Goal: Task Accomplishment & Management: Manage account settings

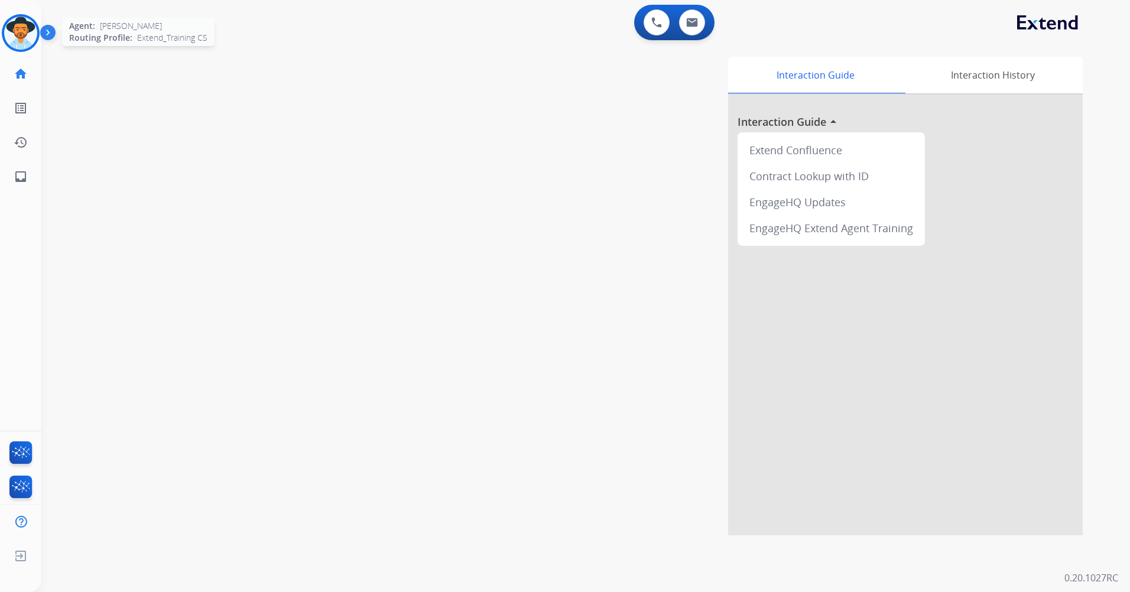
click at [14, 30] on img at bounding box center [20, 33] width 33 height 33
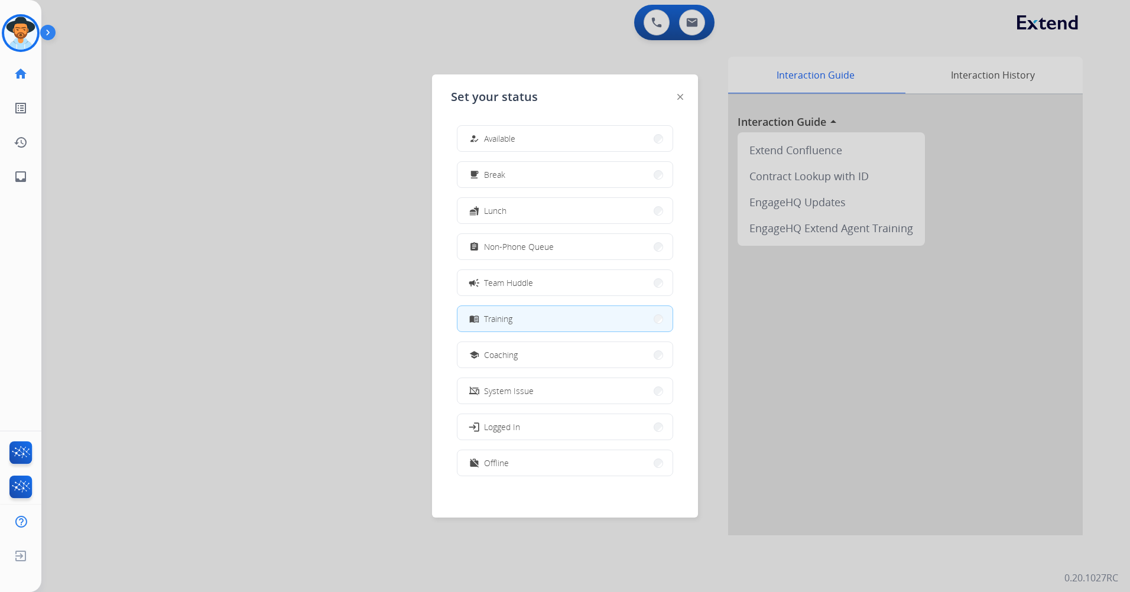
click at [798, 34] on div at bounding box center [565, 296] width 1130 height 592
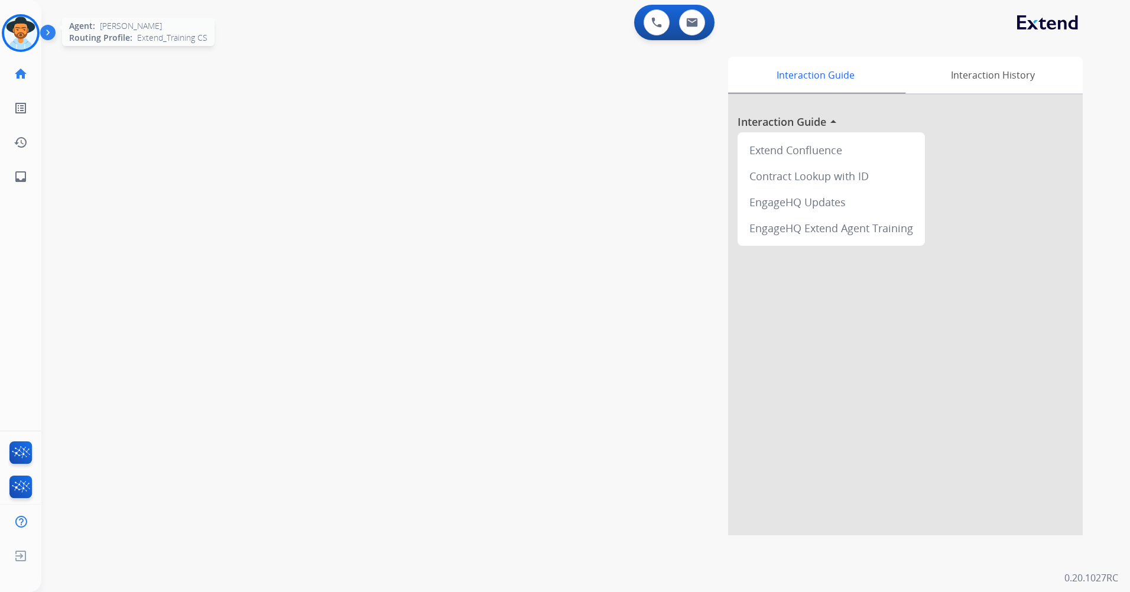
click at [24, 30] on img at bounding box center [20, 33] width 33 height 33
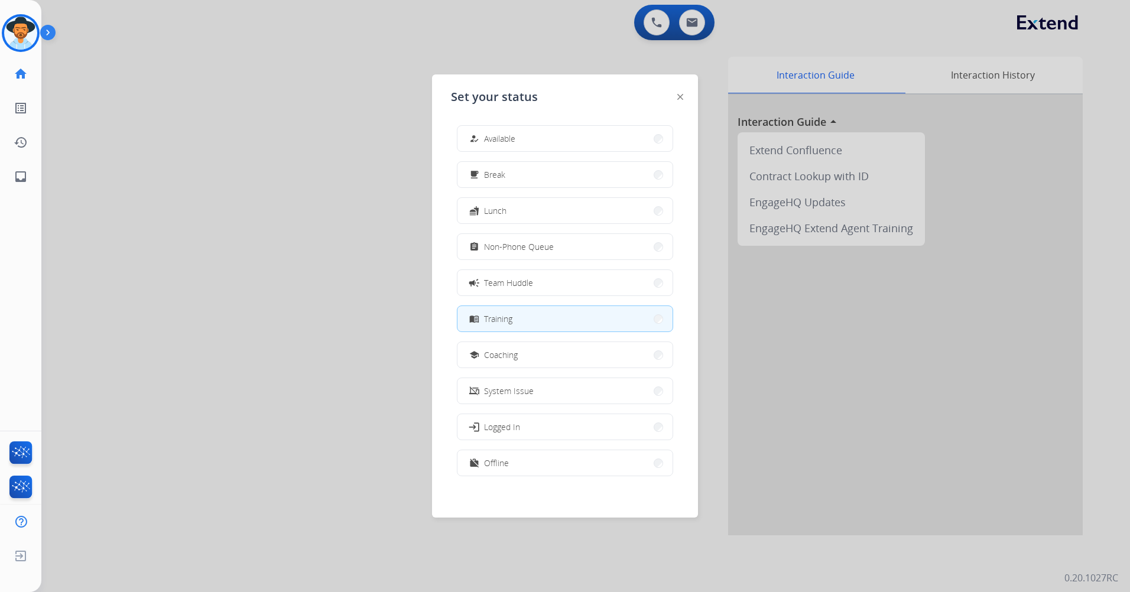
click at [541, 480] on div "how_to_reg Available free_breakfast Break fastfood Lunch assignment Non-Phone Q…" at bounding box center [565, 302] width 228 height 372
click at [546, 467] on button "work_off Offline" at bounding box center [564, 462] width 215 height 25
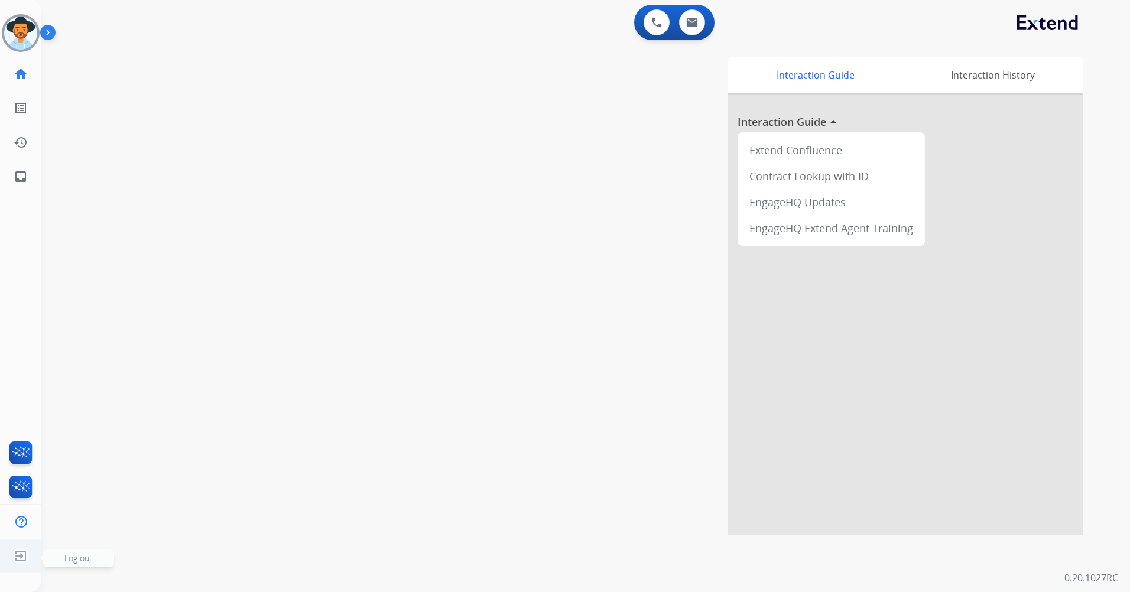
click at [14, 557] on img at bounding box center [20, 556] width 21 height 22
click at [95, 555] on span "Log out" at bounding box center [78, 559] width 71 height 18
click at [82, 560] on span "Log out" at bounding box center [78, 558] width 28 height 11
click at [12, 554] on img at bounding box center [20, 556] width 21 height 22
